Goal: Information Seeking & Learning: Understand process/instructions

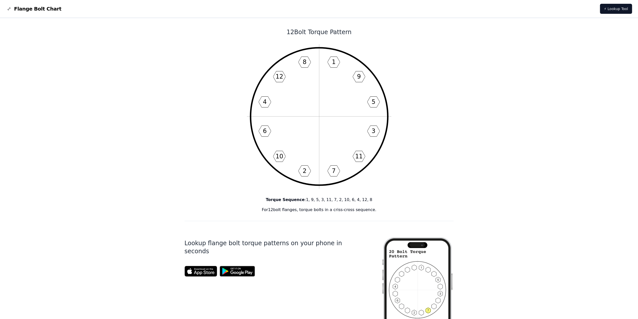
click at [507, 92] on div "12 Bolt Torque Pattern 1 9 5 3 11 7 2 10 6 4 12 8 Torque Sequence : 1, 9, 5, 3,…" at bounding box center [319, 309] width 638 height 582
click at [360, 199] on p "Torque Sequence : 1, 9, 5, 3, 11, 7, 2, 10, 6, 4, 12, 8" at bounding box center [319, 200] width 269 height 6
drag, startPoint x: 310, startPoint y: 201, endPoint x: 401, endPoint y: 206, distance: 90.9
click at [401, 206] on div "Torque Sequence : 1, 9, 5, 3, 11, 7, 2, 10, 6, 4, 12, 8 For 12 bolt flanges, to…" at bounding box center [319, 205] width 269 height 16
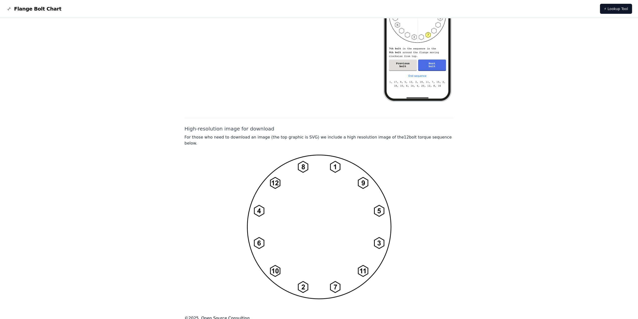
click at [12, 11] on img at bounding box center [9, 9] width 6 height 6
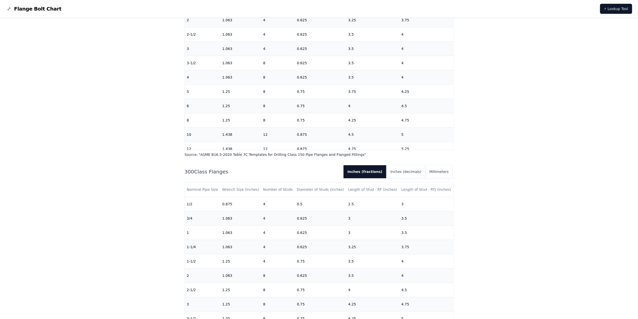
click at [12, 11] on img at bounding box center [9, 9] width 6 height 6
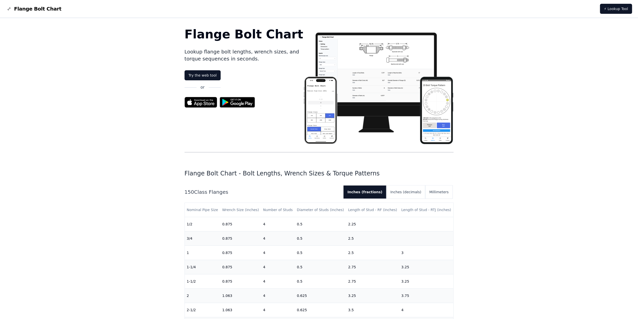
click at [431, 104] on img at bounding box center [378, 86] width 150 height 116
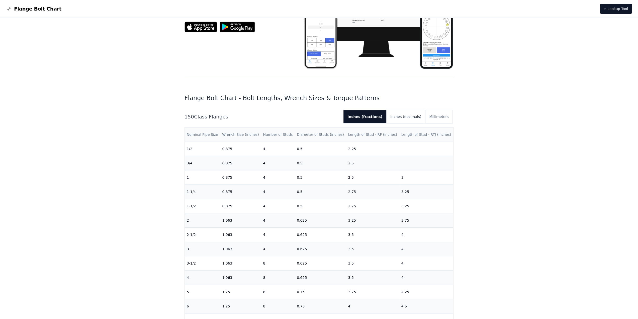
scroll to position [95, 0]
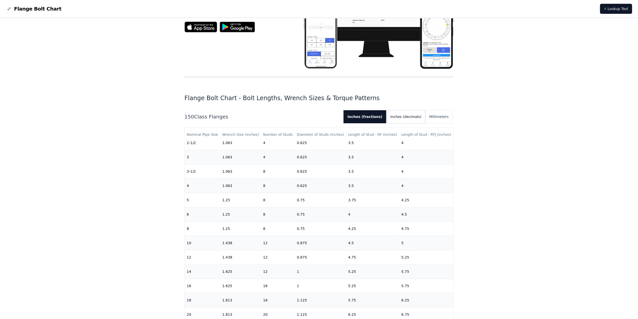
click at [407, 118] on button "Inches (decimals)" at bounding box center [406, 116] width 39 height 13
click at [431, 116] on button "Millimeters" at bounding box center [438, 116] width 27 height 13
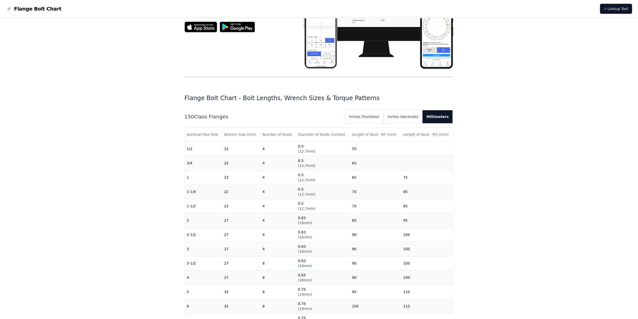
scroll to position [0, 0]
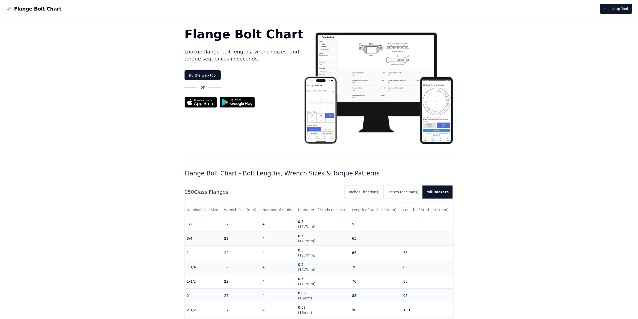
click at [377, 52] on img at bounding box center [378, 86] width 150 height 116
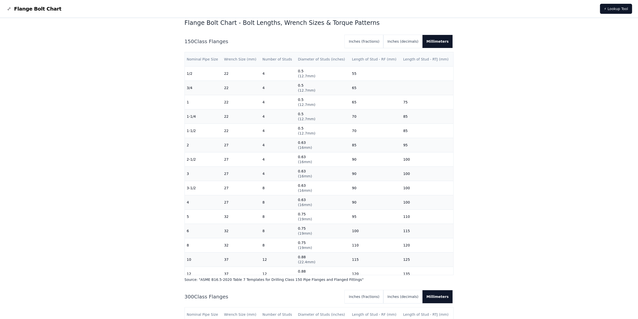
scroll to position [226, 0]
